Goal: Information Seeking & Learning: Understand process/instructions

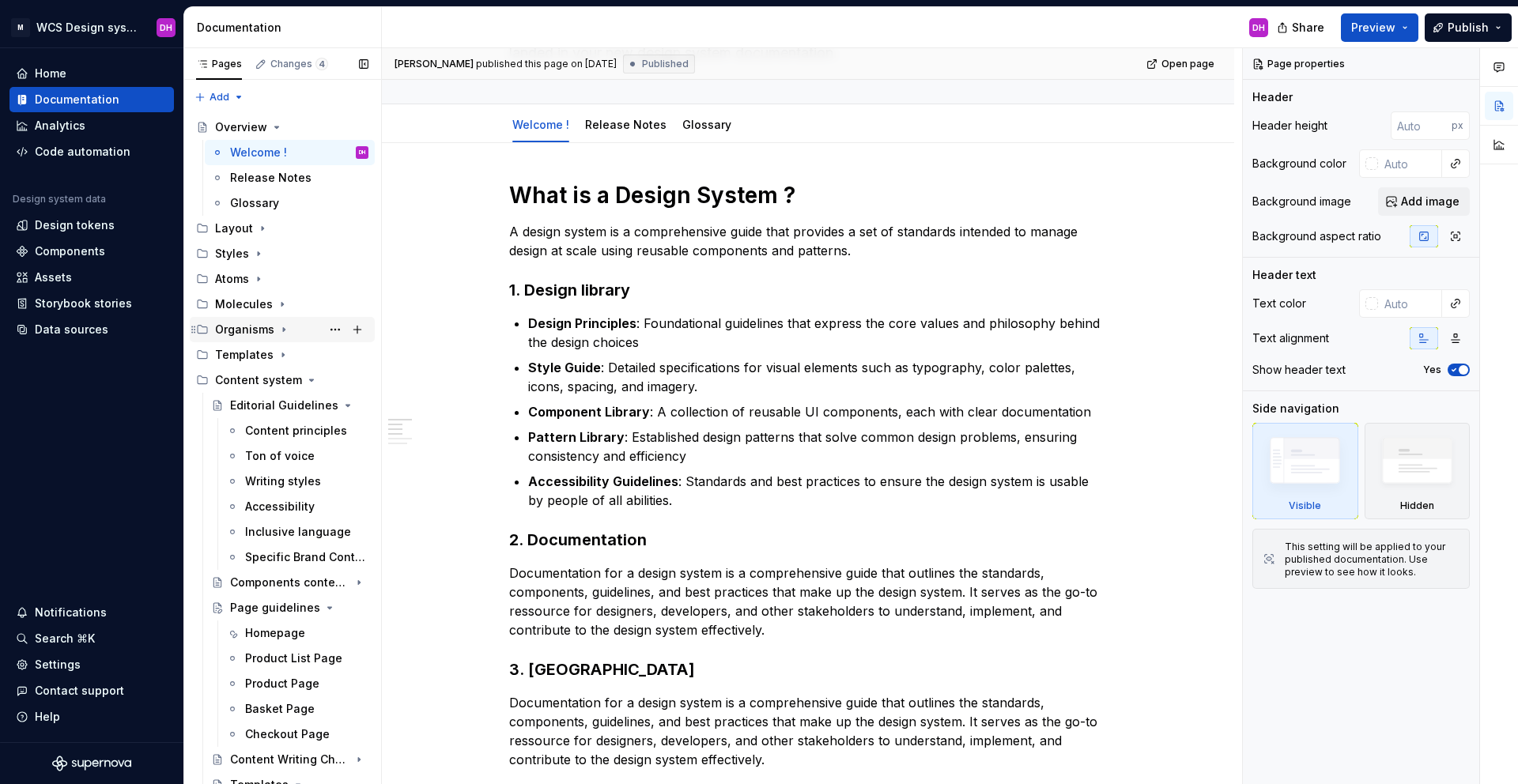
scroll to position [86, 0]
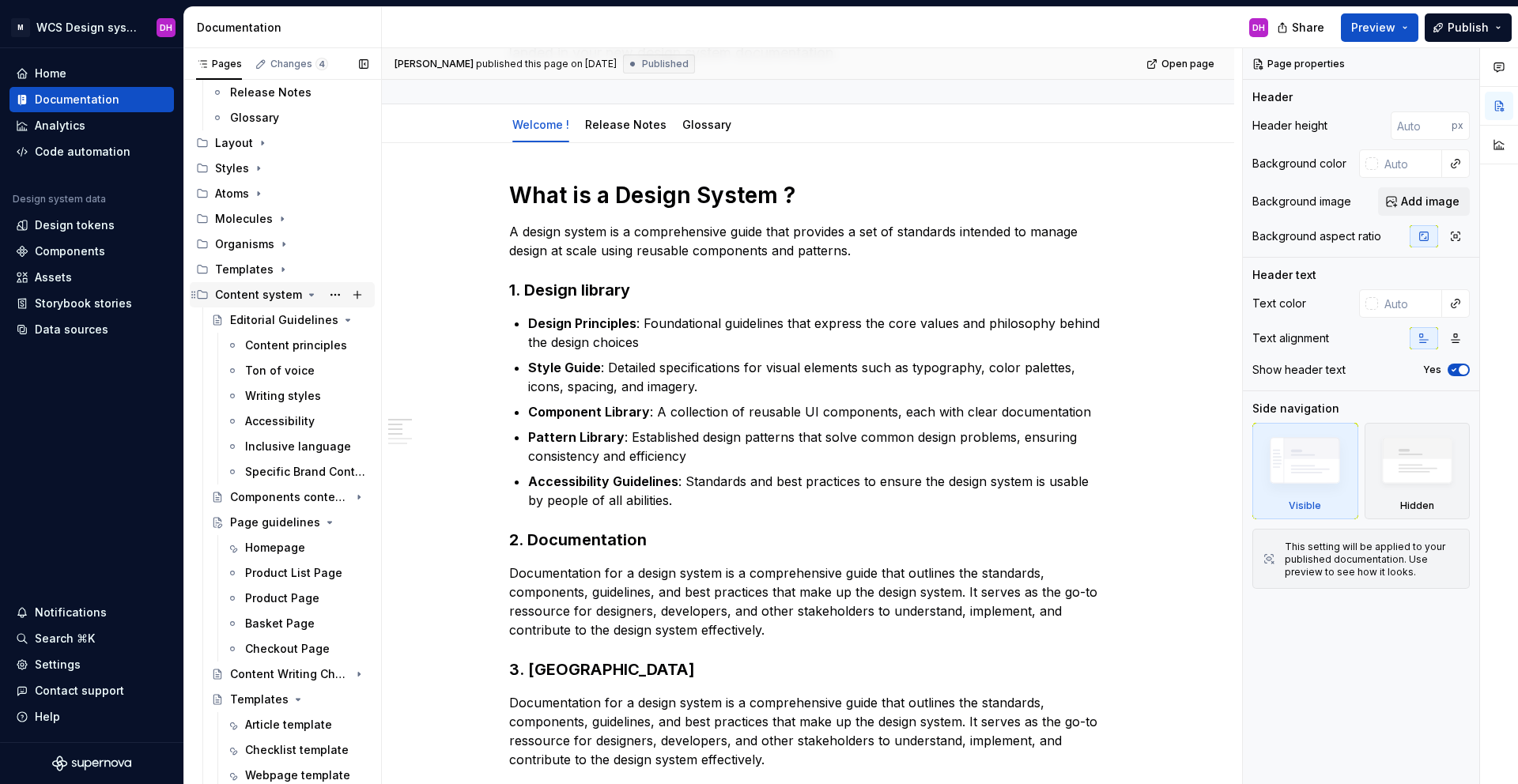
click at [305, 297] on icon "Page tree" at bounding box center [311, 295] width 12 height 12
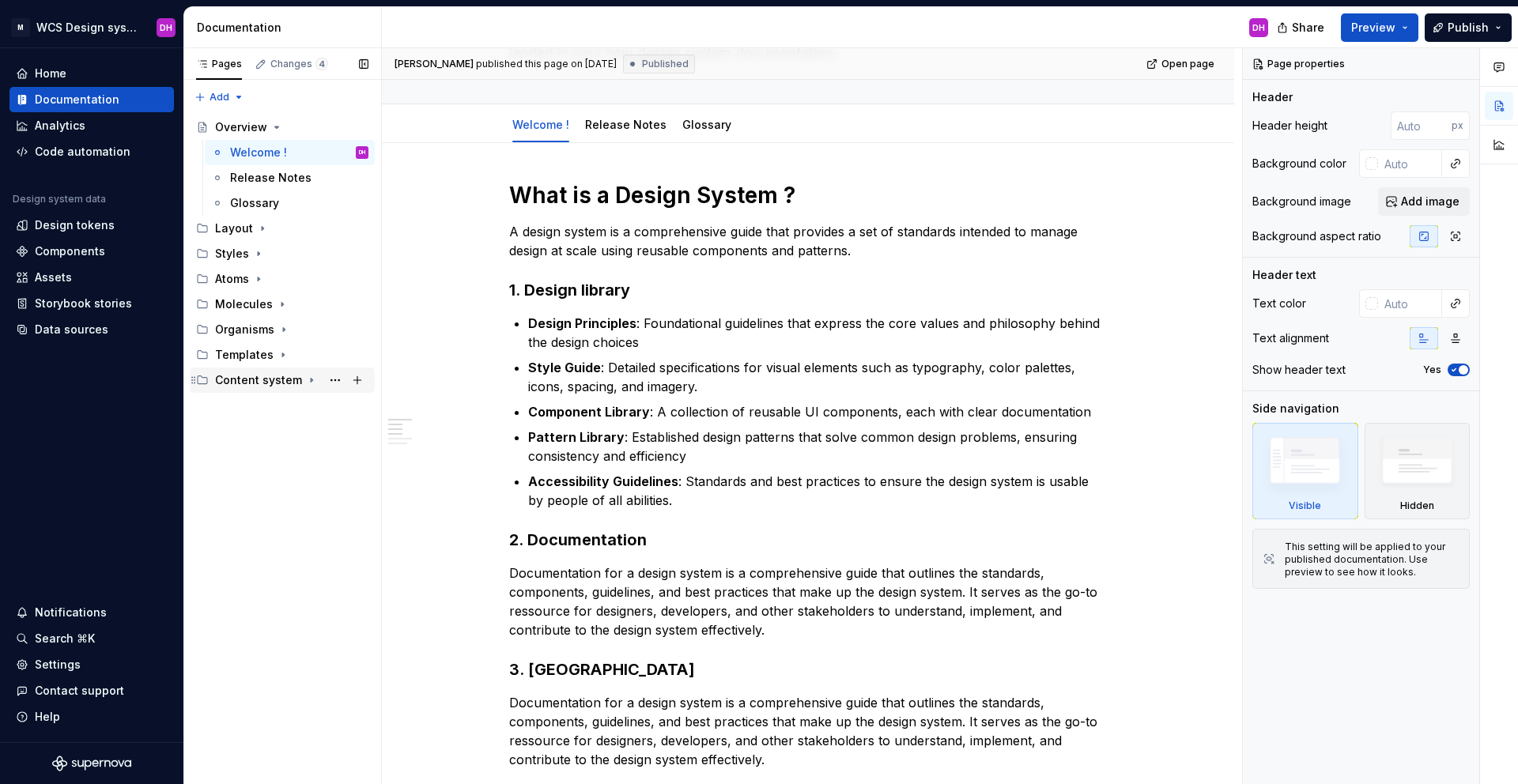
click at [296, 380] on div "Content system" at bounding box center [258, 380] width 87 height 16
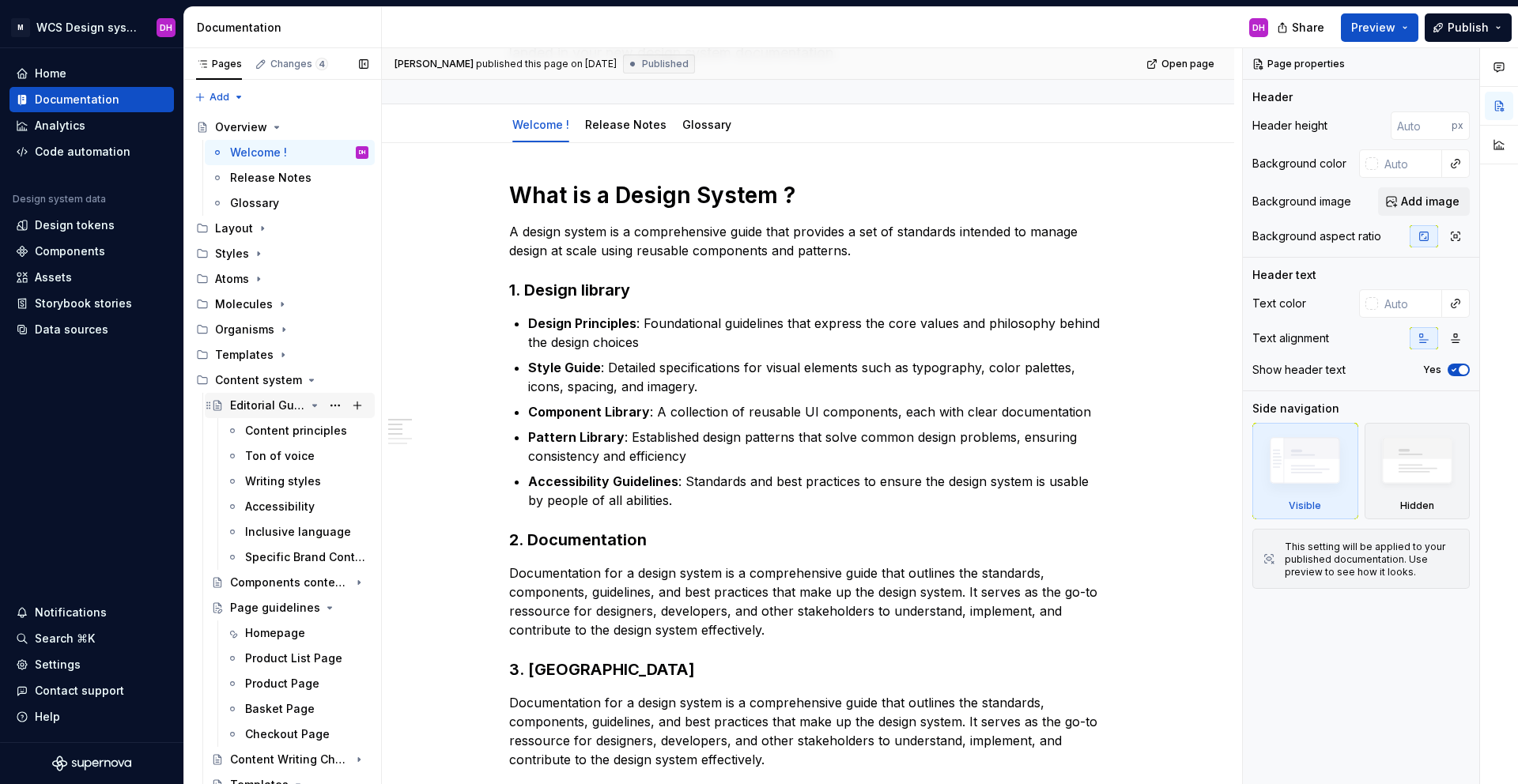
click at [308, 404] on icon "Page tree" at bounding box center [315, 405] width 12 height 12
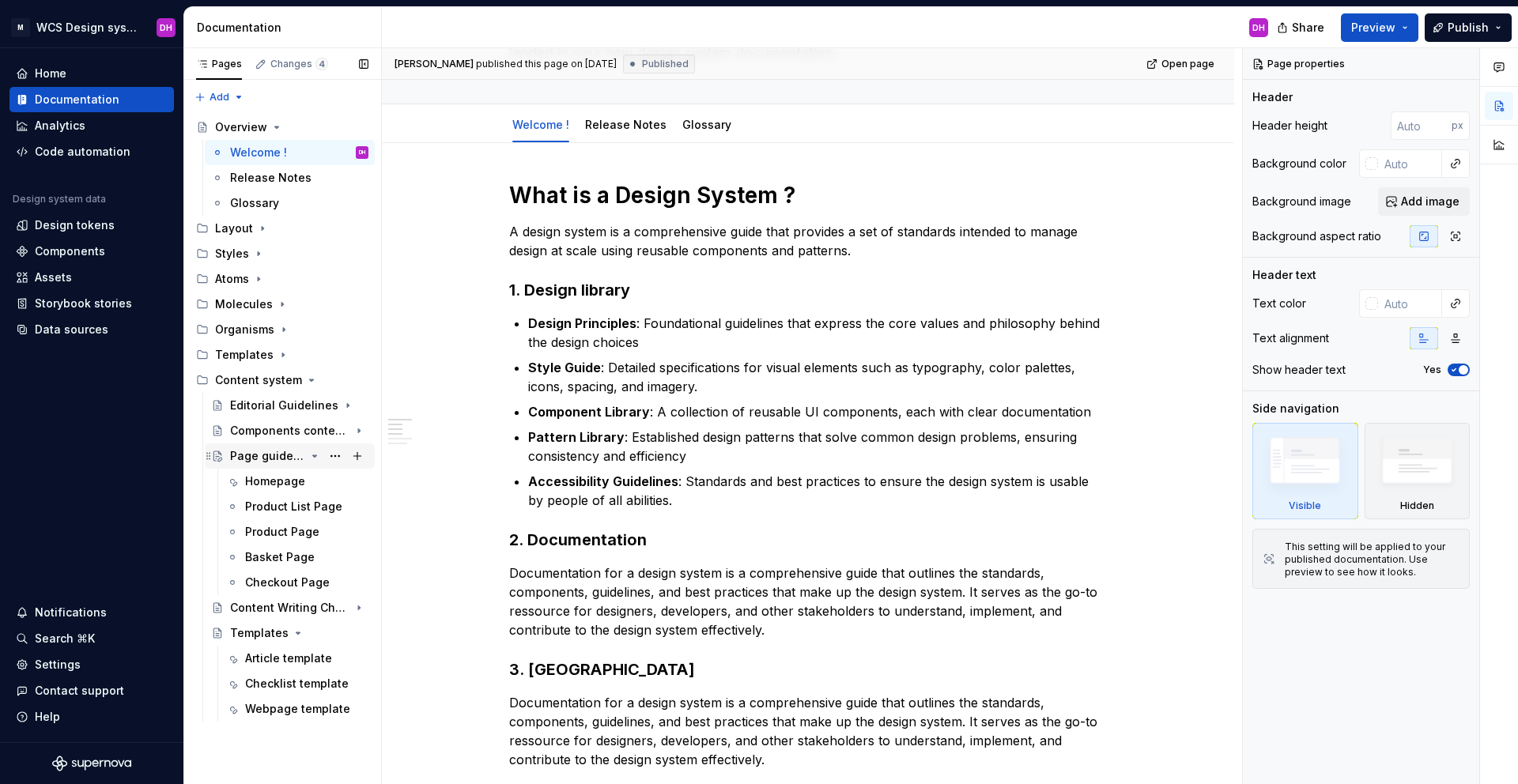
click at [322, 454] on div "Page guidelines" at bounding box center [299, 455] width 138 height 22
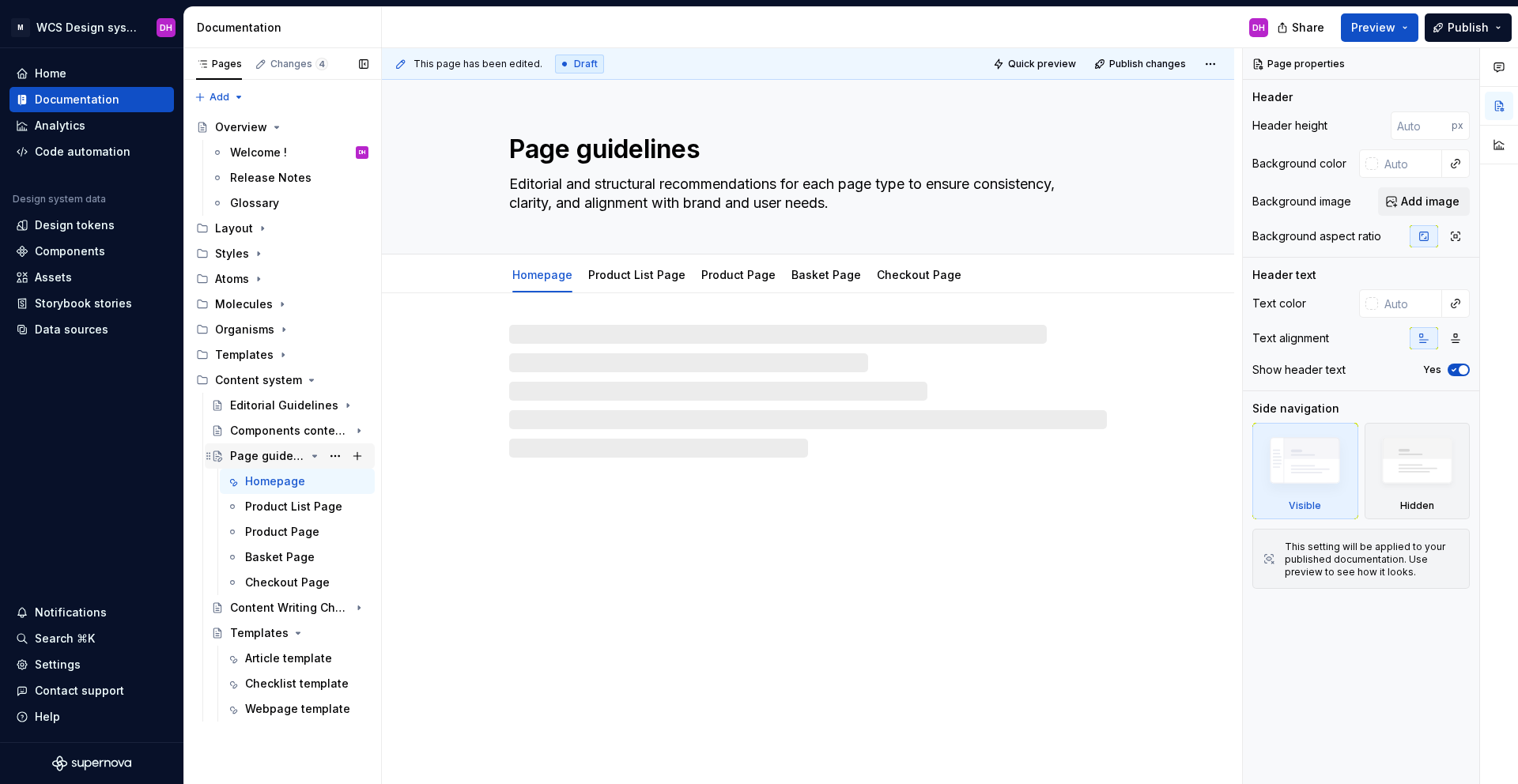
click at [315, 452] on icon "Page tree" at bounding box center [315, 456] width 12 height 12
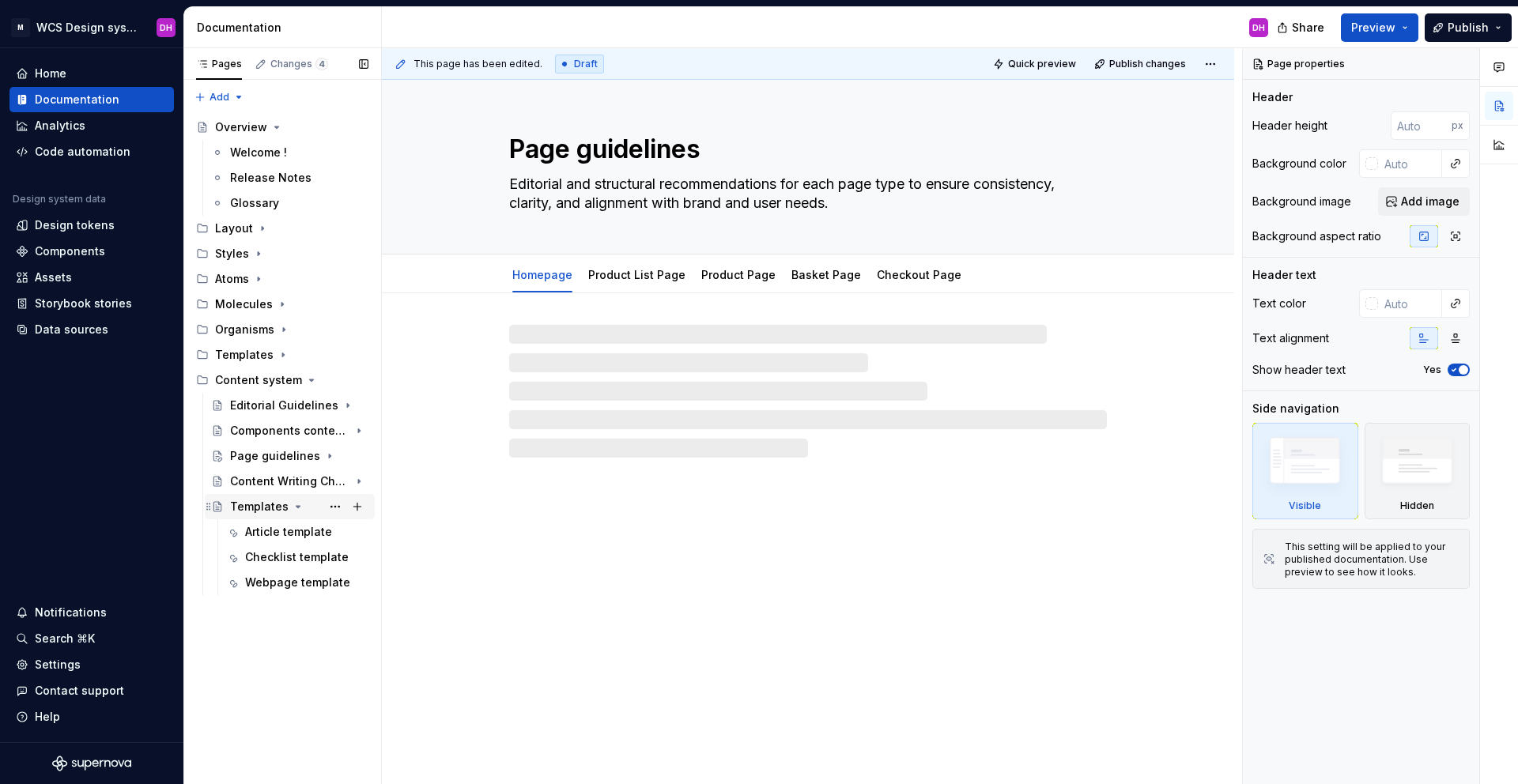
click at [292, 504] on icon "Page tree" at bounding box center [298, 507] width 12 height 12
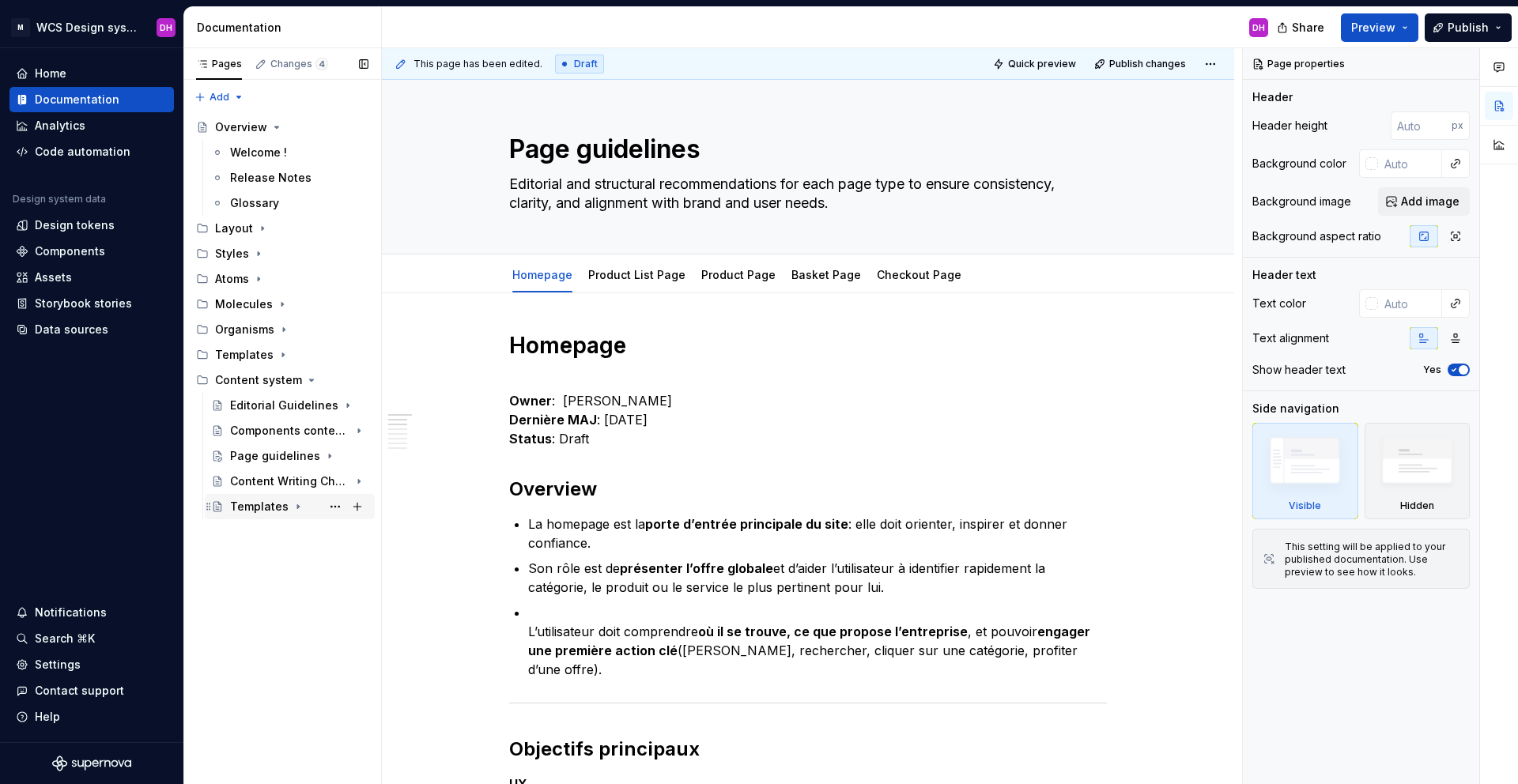
click at [292, 504] on icon "Page tree" at bounding box center [298, 507] width 12 height 12
click at [280, 584] on div "Webpage template" at bounding box center [283, 583] width 76 height 16
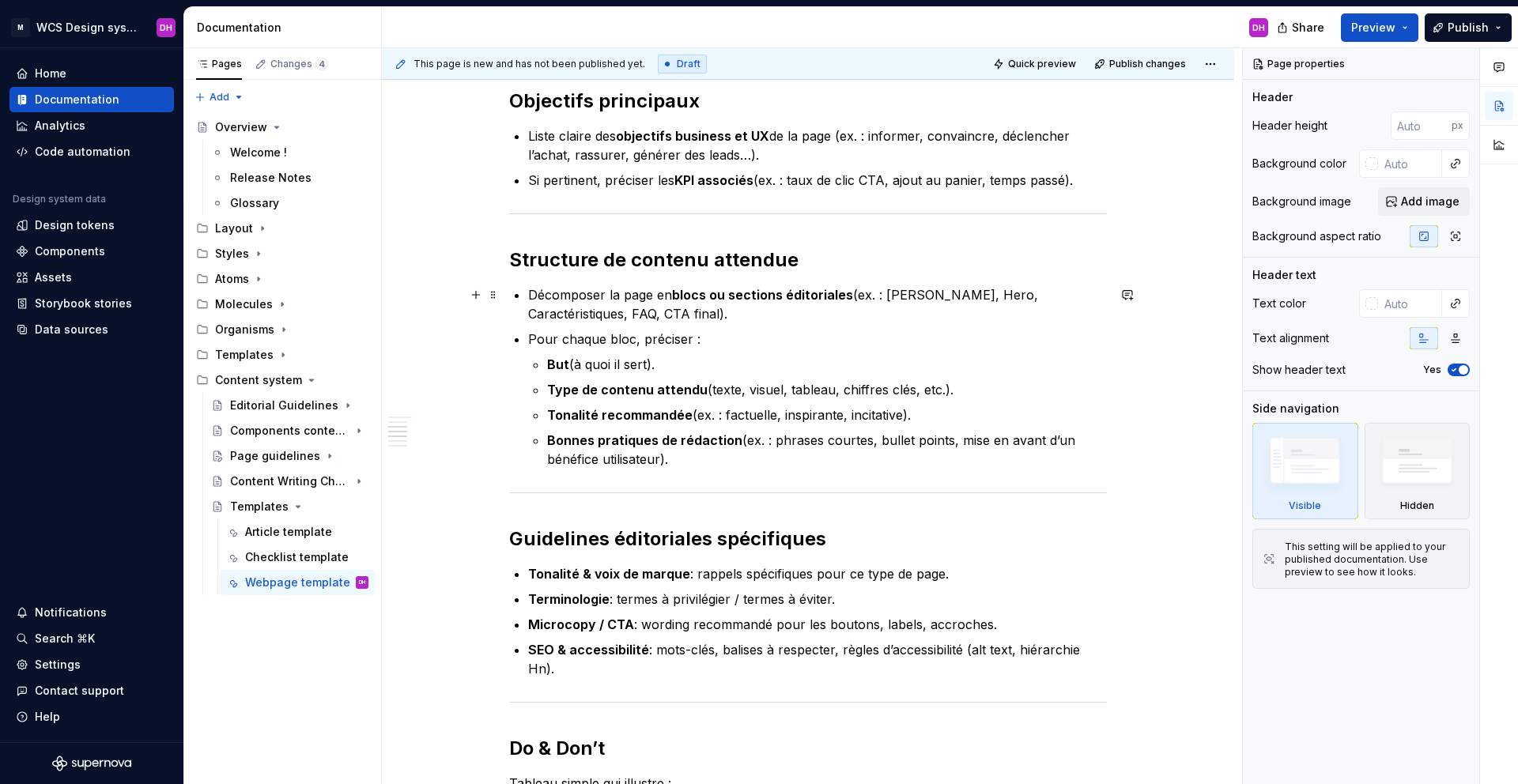
scroll to position [669, 0]
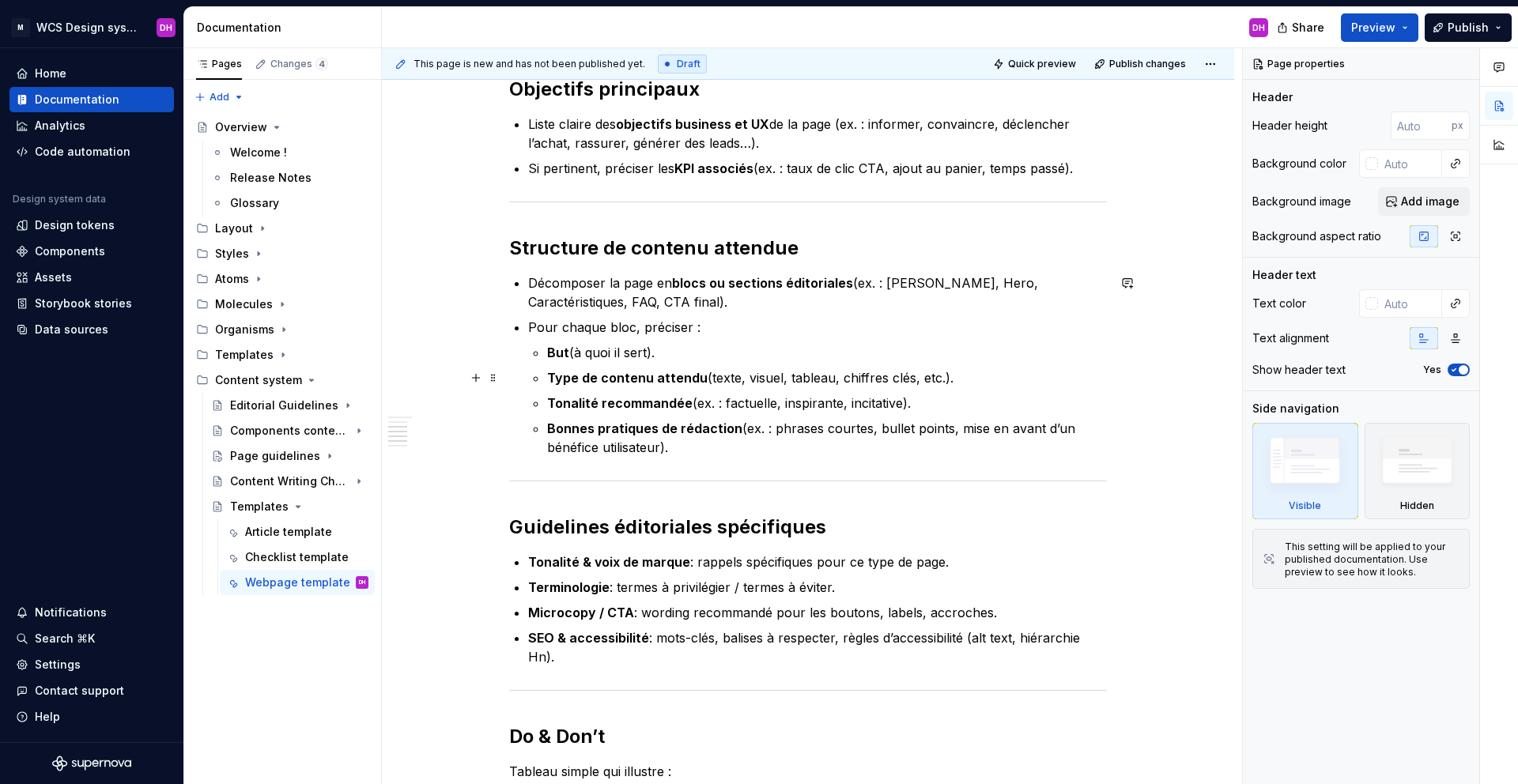
click at [969, 376] on p "Type de contenu attendu (texte, visuel, tableau, chiffres clés, etc.)." at bounding box center [827, 377] width 560 height 19
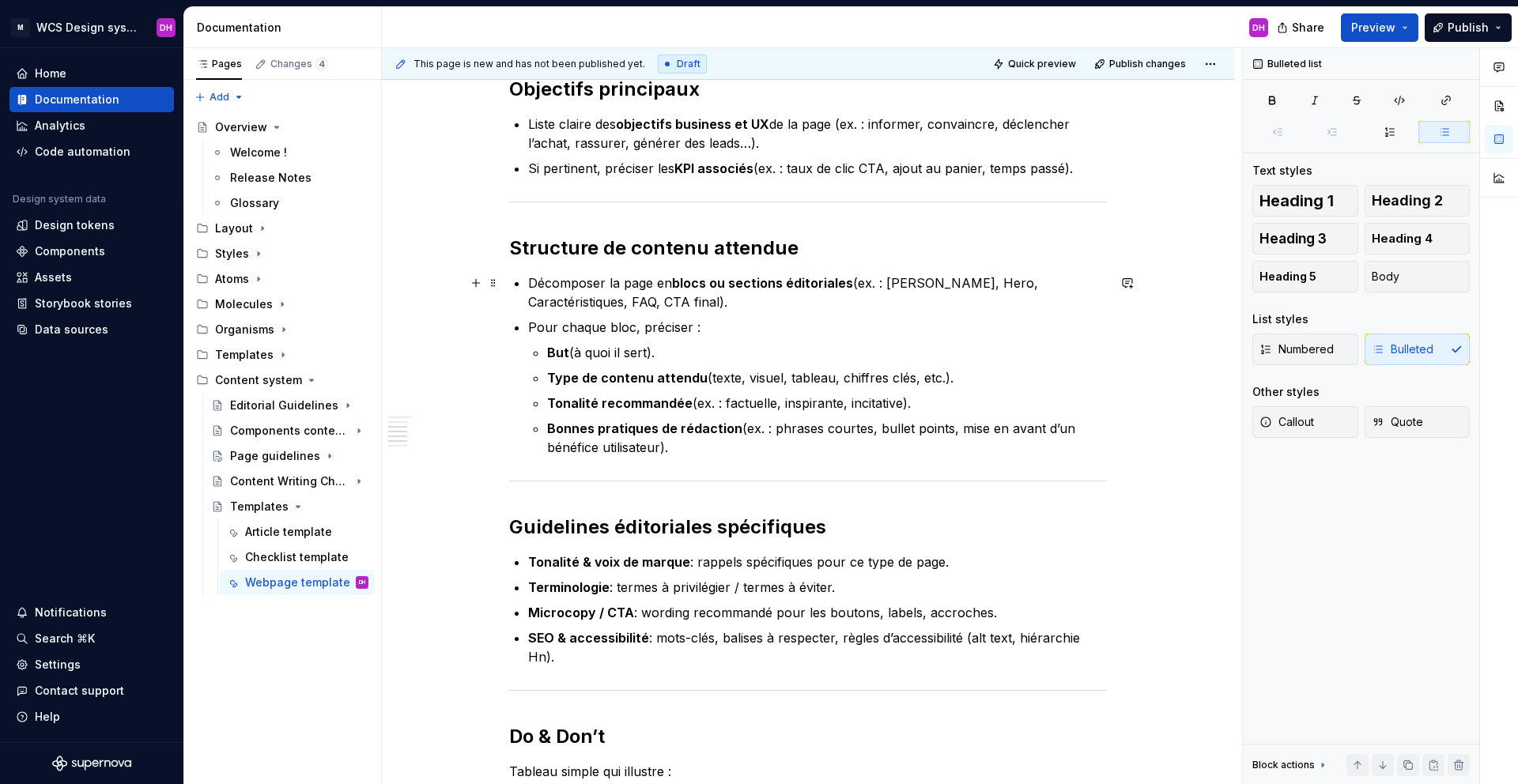
click at [638, 298] on p "Décomposer la page en blocs ou sections éditoriales (ex. : Header, Hero, Caract…" at bounding box center [817, 292] width 578 height 38
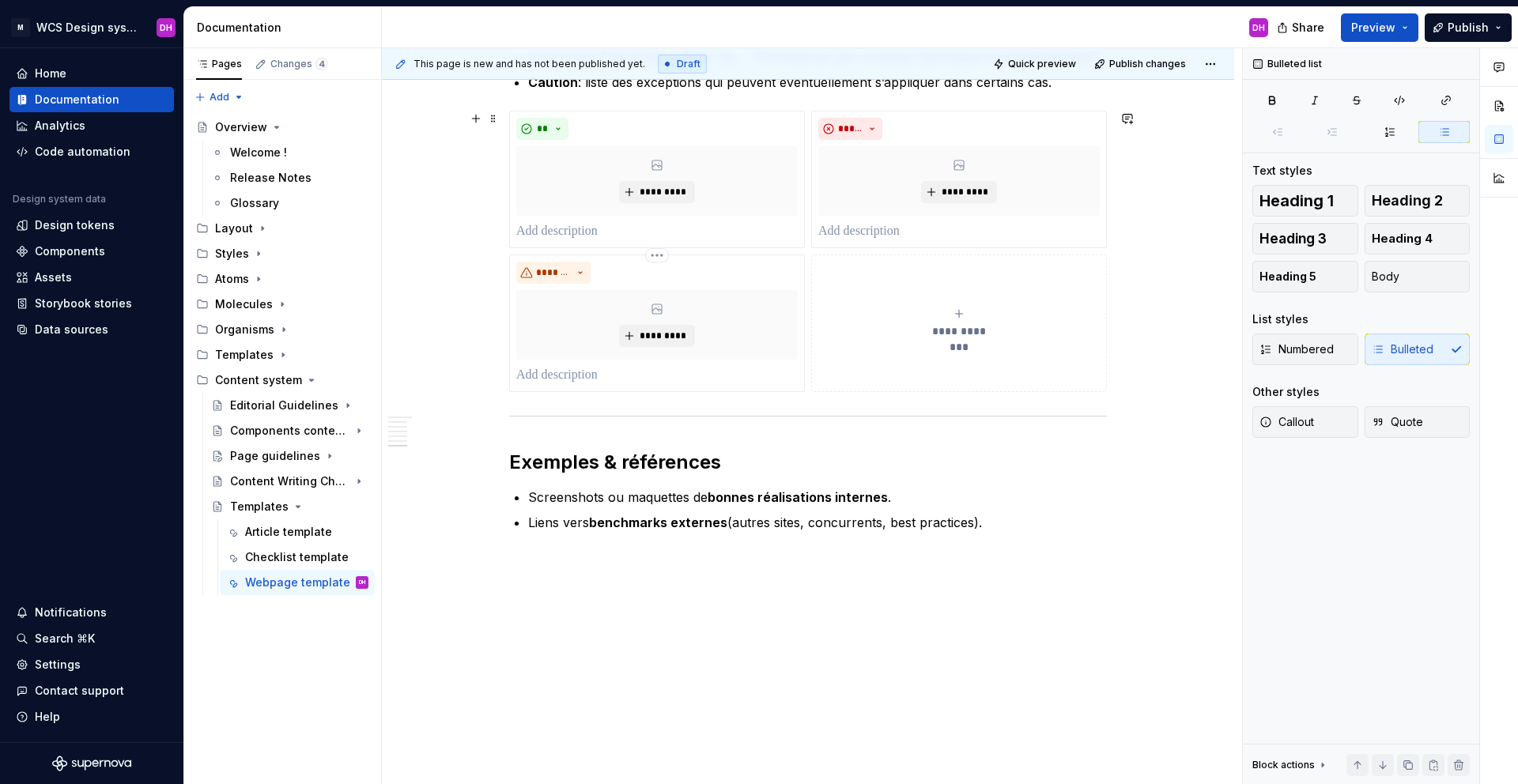
scroll to position [1449, 0]
click at [722, 518] on strong "benchmarks externes" at bounding box center [658, 521] width 138 height 16
drag, startPoint x: 985, startPoint y: 522, endPoint x: 485, endPoint y: 518, distance: 500.0
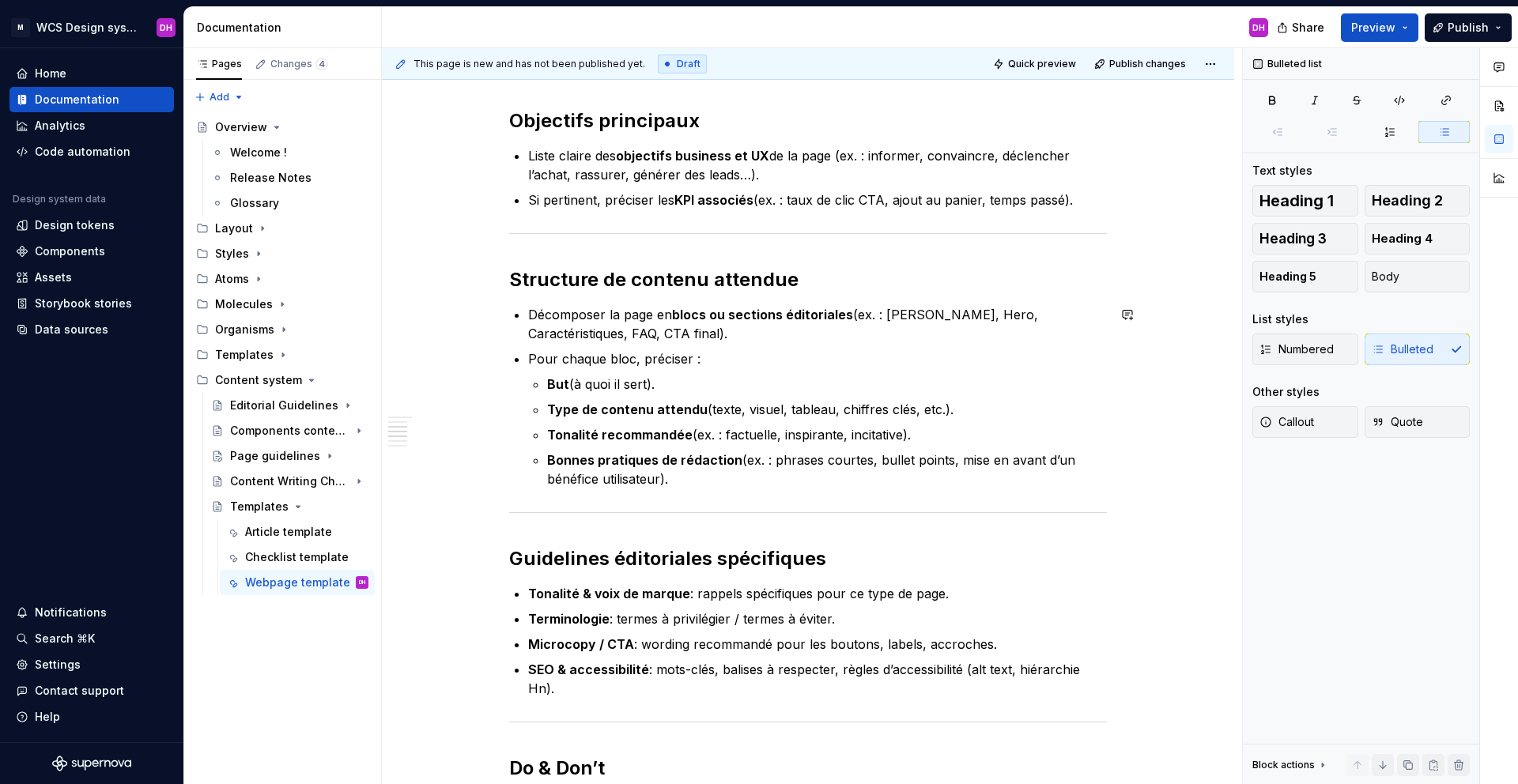
scroll to position [901, 0]
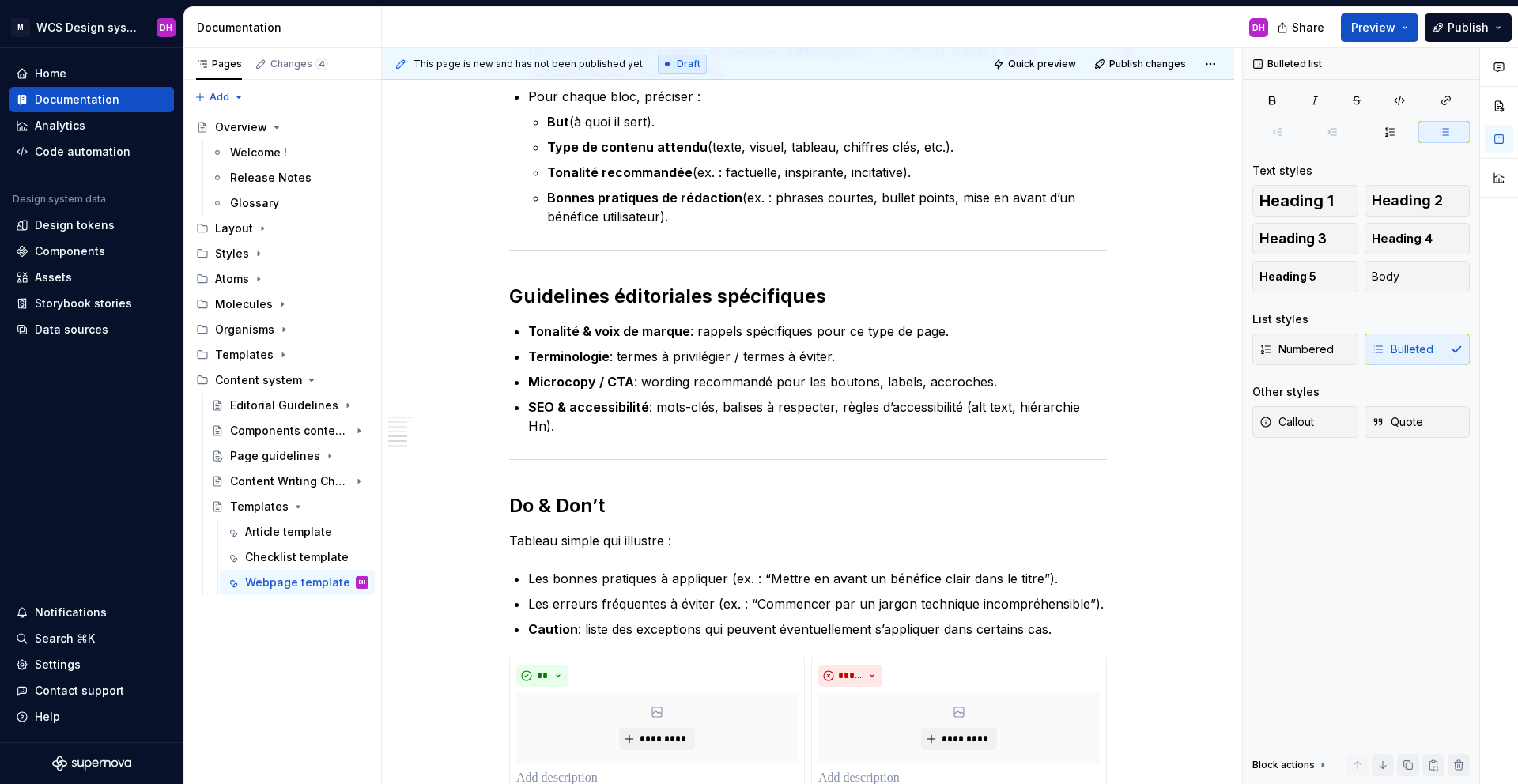
type textarea "*"
